Goal: Download file/media

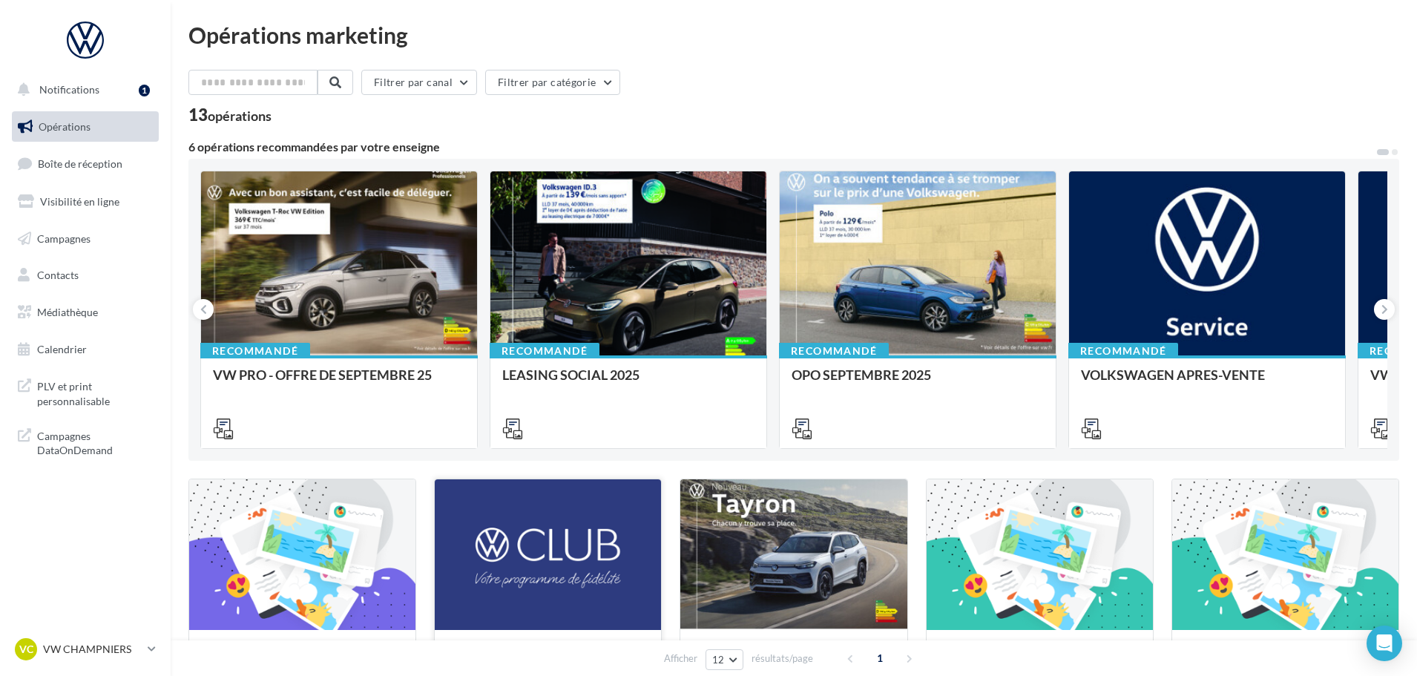
scroll to position [433, 0]
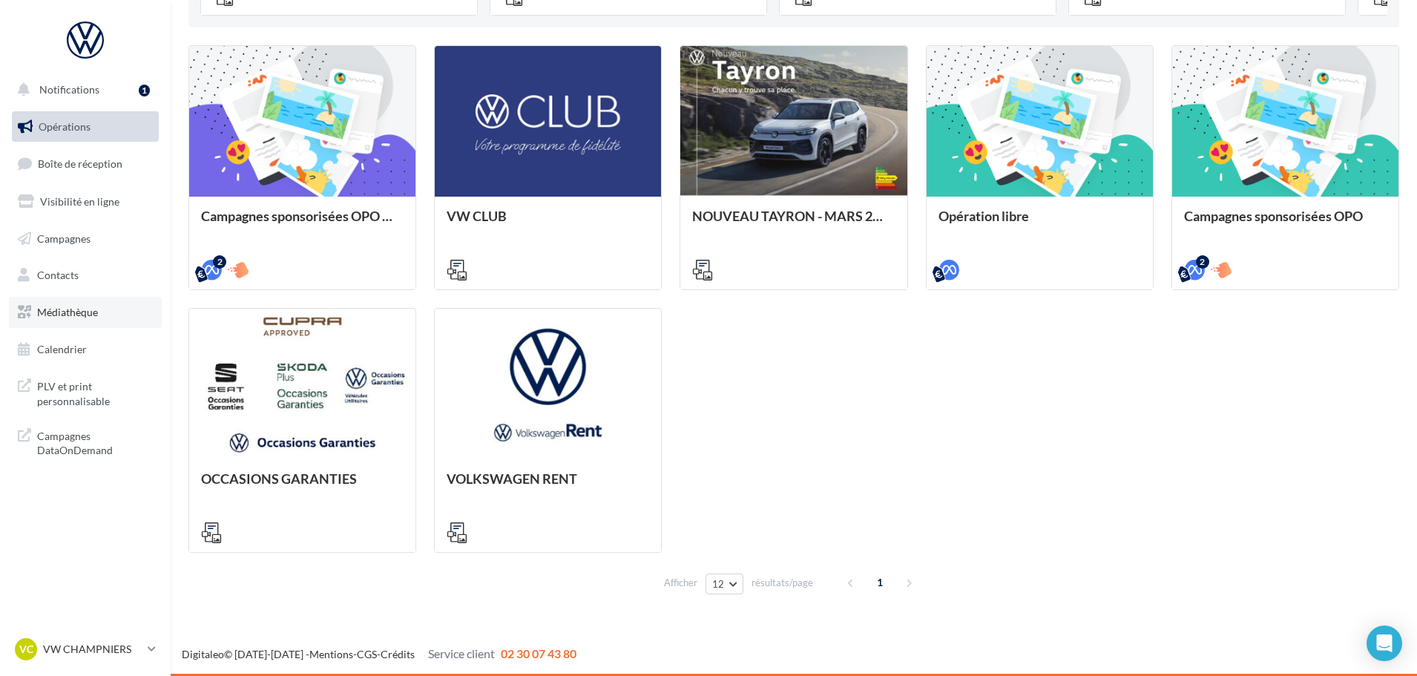
click at [111, 306] on link "Médiathèque" at bounding box center [85, 312] width 153 height 31
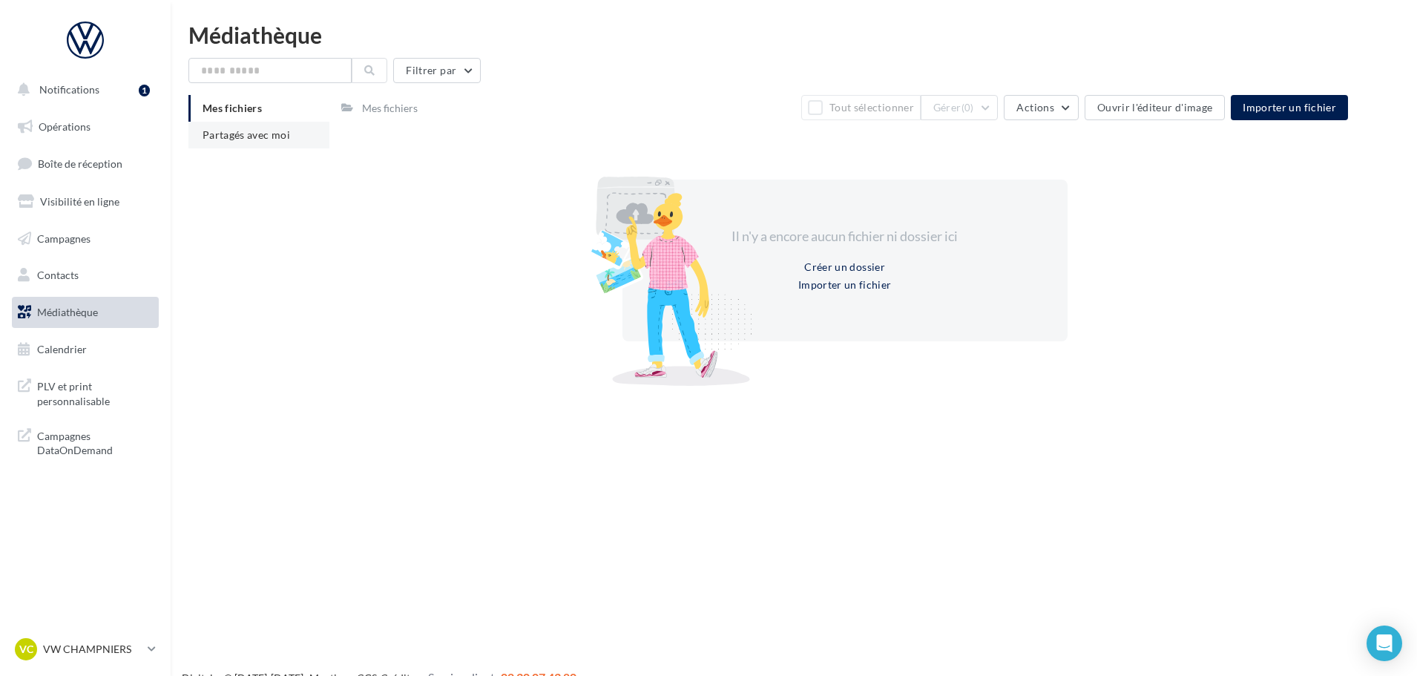
click at [243, 128] on span "Partagés avec moi" at bounding box center [246, 134] width 88 height 13
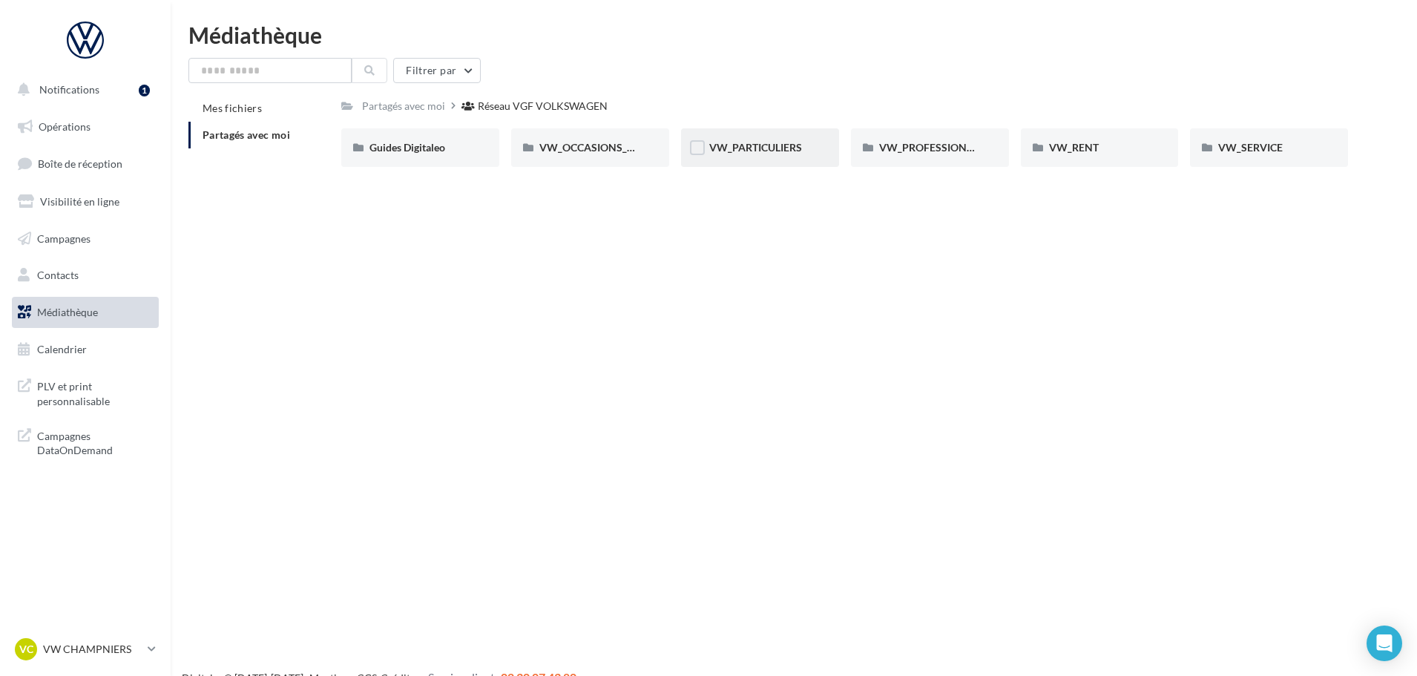
click at [727, 157] on div "VW_PARTICULIERS" at bounding box center [760, 147] width 158 height 39
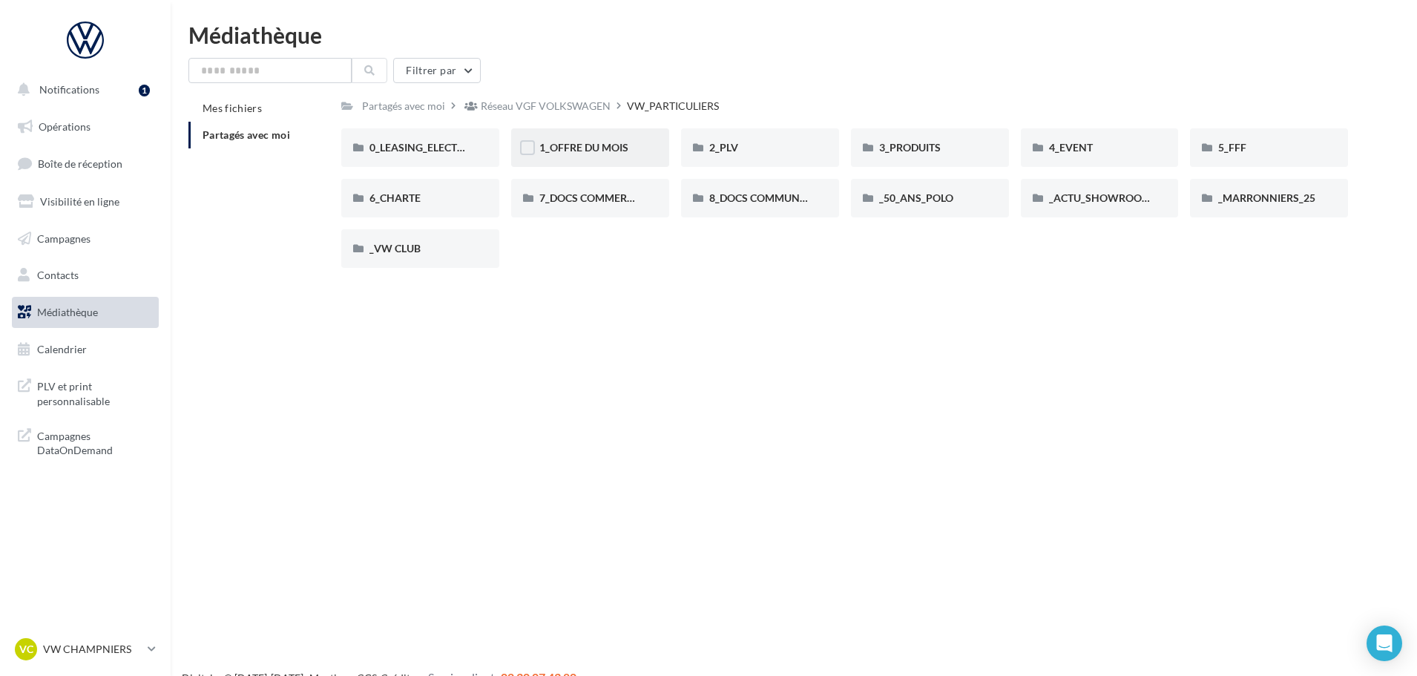
click at [602, 139] on div "1_OFFRE DU MOIS" at bounding box center [590, 147] width 158 height 39
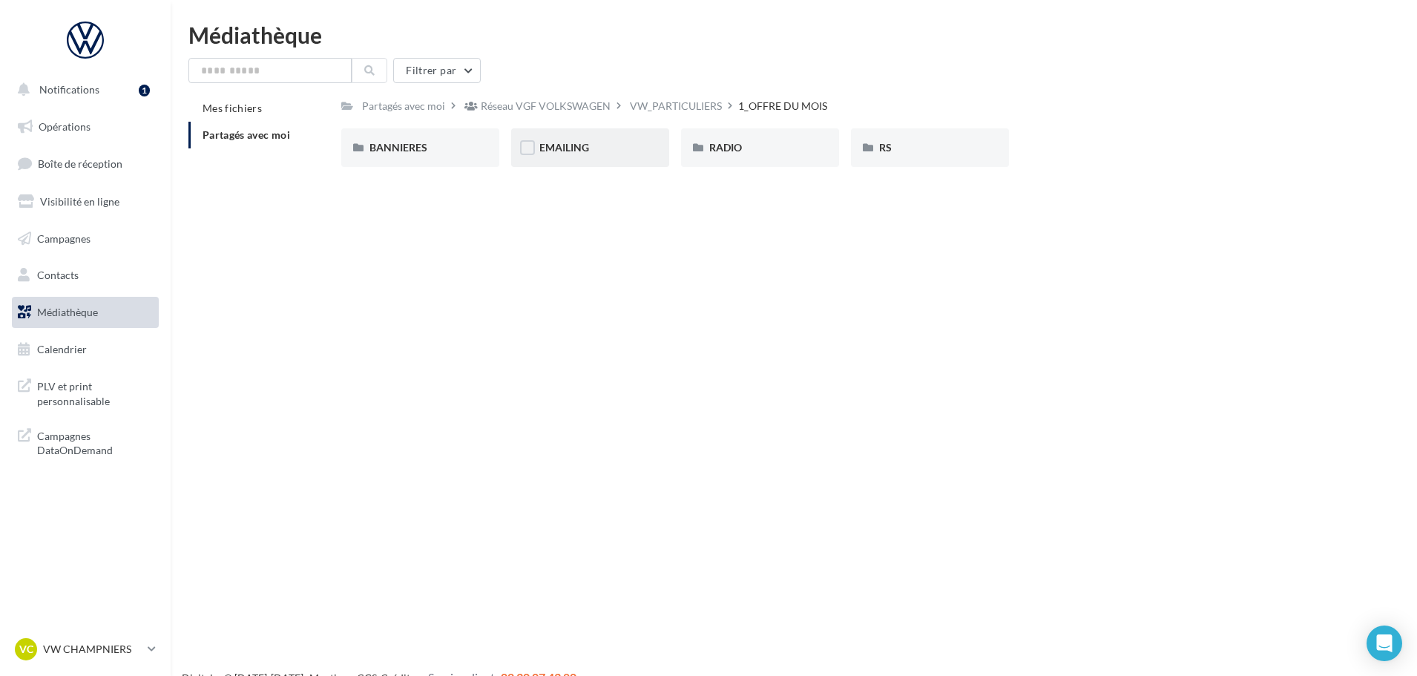
click at [594, 151] on div "EMAILING" at bounding box center [590, 147] width 102 height 15
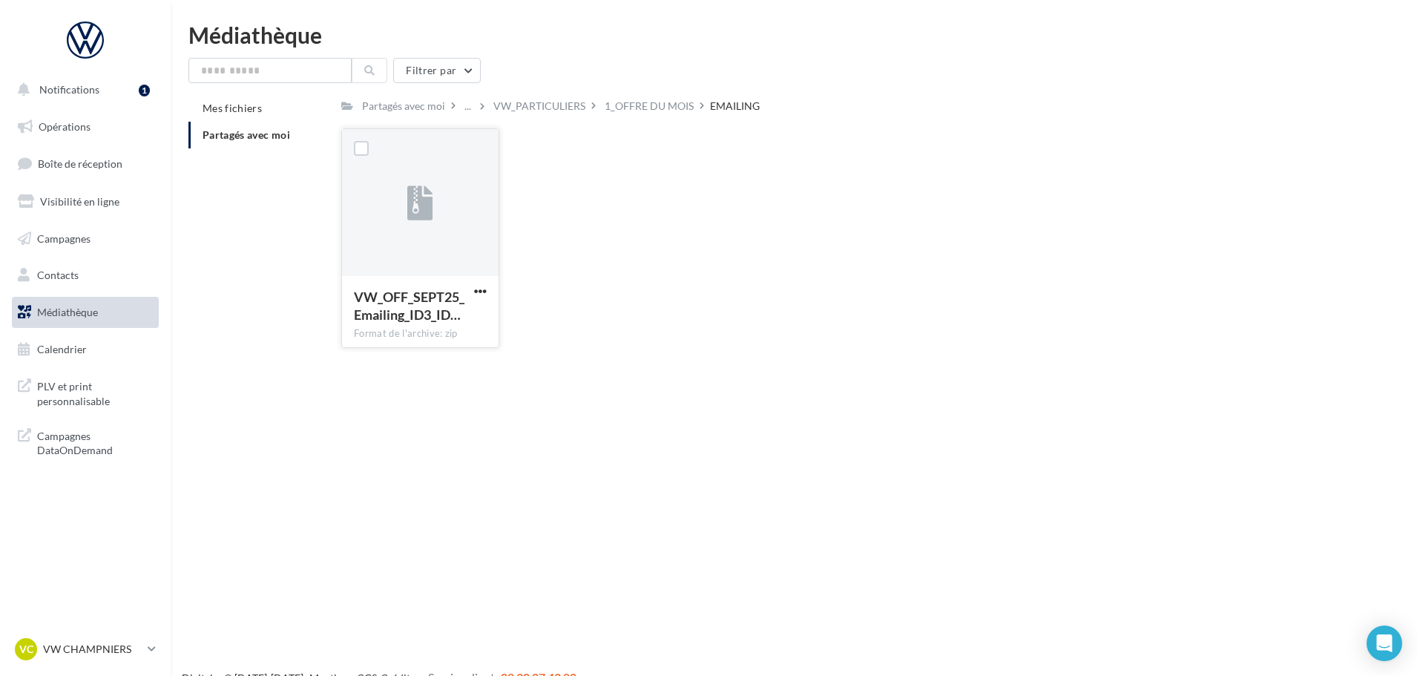
click at [429, 282] on div "VW_OFF_SEPT25_Emailing_ID3_ID… Format de l'archive: zip" at bounding box center [420, 311] width 157 height 70
click at [483, 294] on span "button" at bounding box center [480, 291] width 13 height 13
click at [484, 317] on button "Télécharger" at bounding box center [415, 320] width 148 height 39
click at [122, 227] on link "Campagnes" at bounding box center [85, 238] width 153 height 31
